Goal: Find specific page/section: Find specific page/section

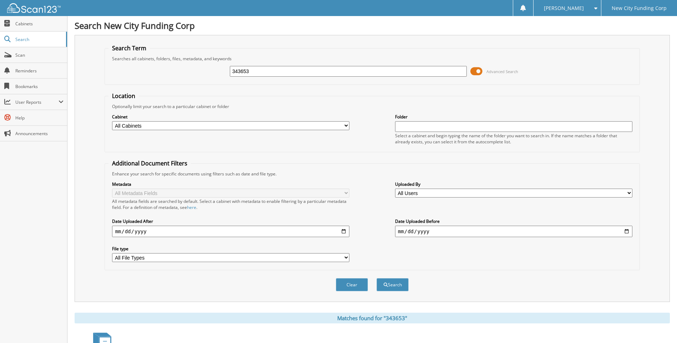
scroll to position [95, 0]
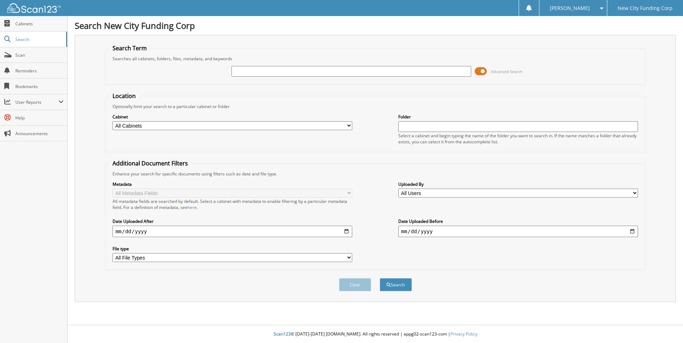
click at [256, 73] on input "text" at bounding box center [351, 71] width 240 height 11
type input "377779"
click at [379, 278] on button "Search" at bounding box center [395, 284] width 32 height 13
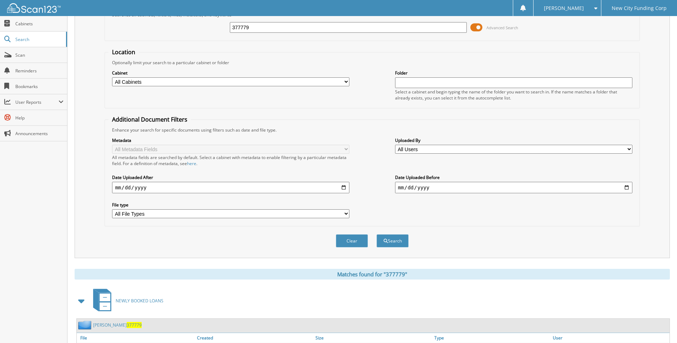
scroll to position [84, 0]
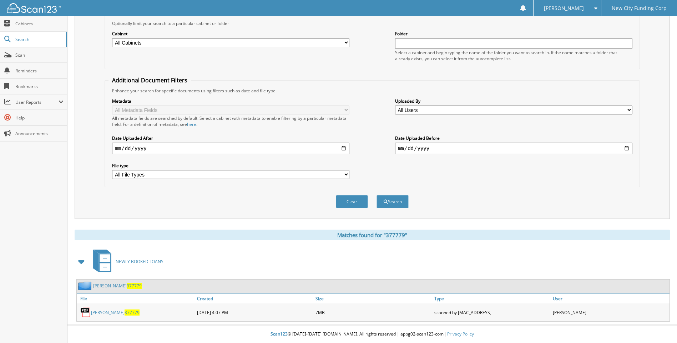
click at [111, 310] on link "nakita drumgoole 377779" at bounding box center [115, 313] width 49 height 6
